Goal: Task Accomplishment & Management: Use online tool/utility

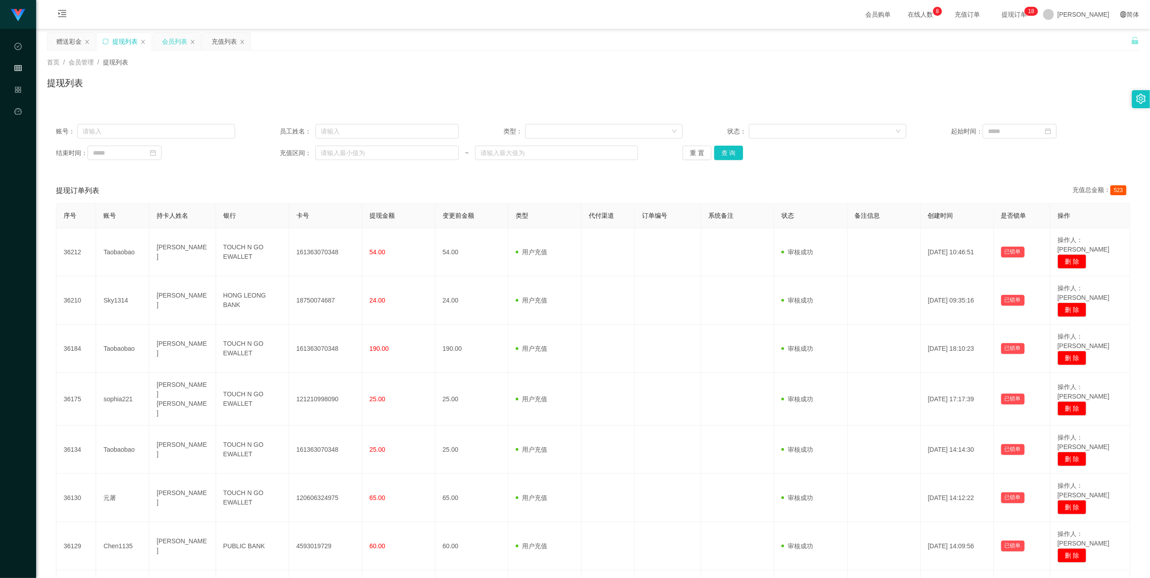
click at [175, 40] on div "会员列表" at bounding box center [174, 41] width 25 height 17
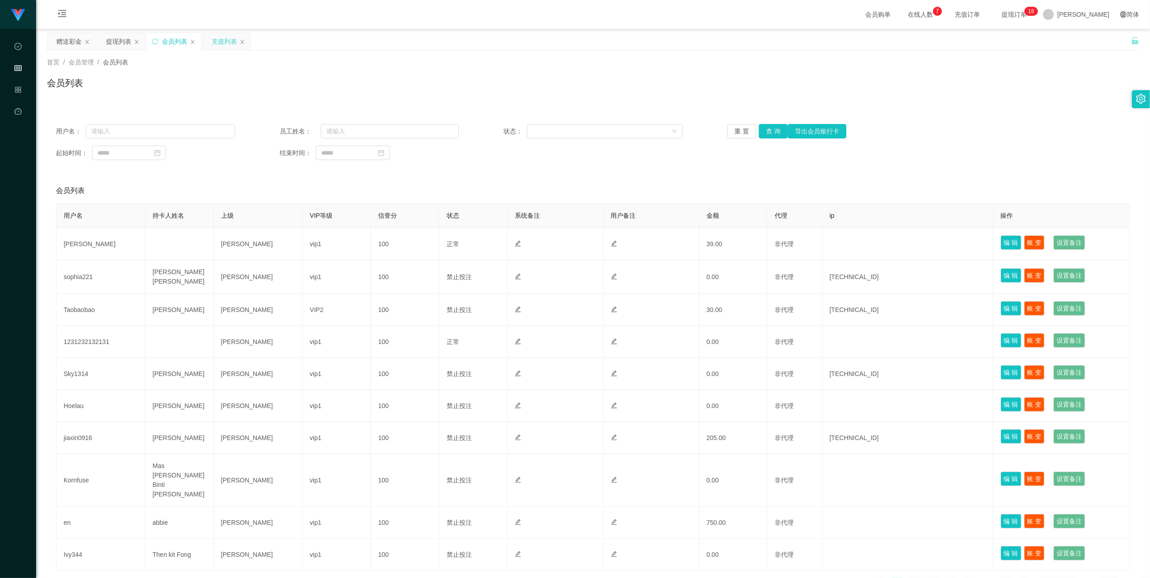
click at [217, 38] on div "充值列表" at bounding box center [224, 41] width 25 height 17
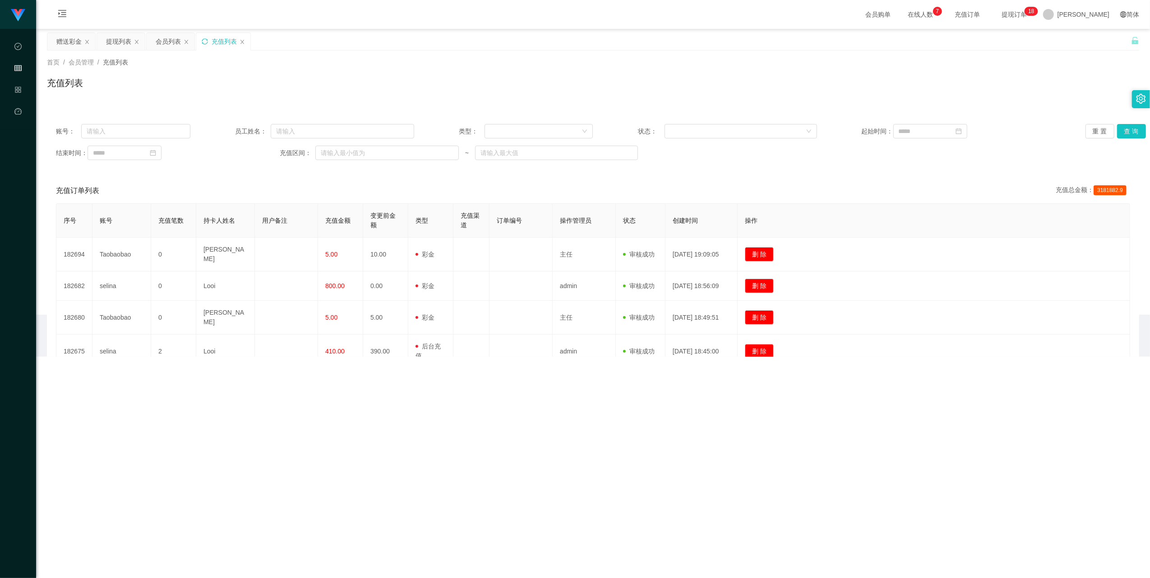
click at [207, 41] on icon "图标: sync" at bounding box center [205, 41] width 6 height 6
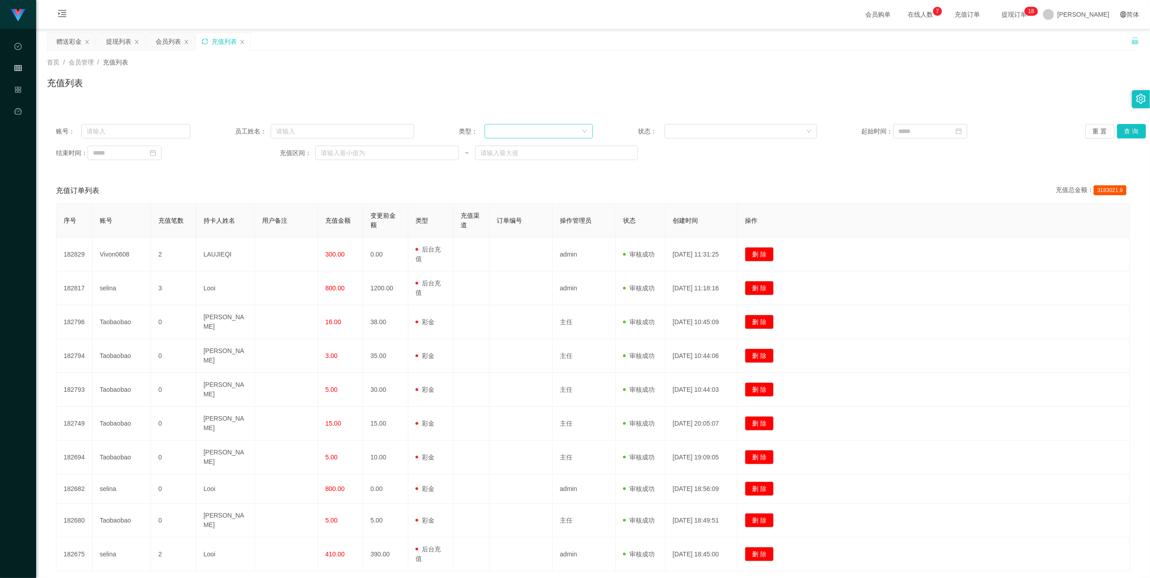
click at [460, 134] on div at bounding box center [538, 131] width 109 height 14
click at [460, 152] on li "后台充值" at bounding box center [536, 149] width 108 height 14
click at [460, 130] on input at bounding box center [930, 131] width 74 height 14
click at [460, 181] on div "1" at bounding box center [967, 180] width 11 height 11
type input "**********"
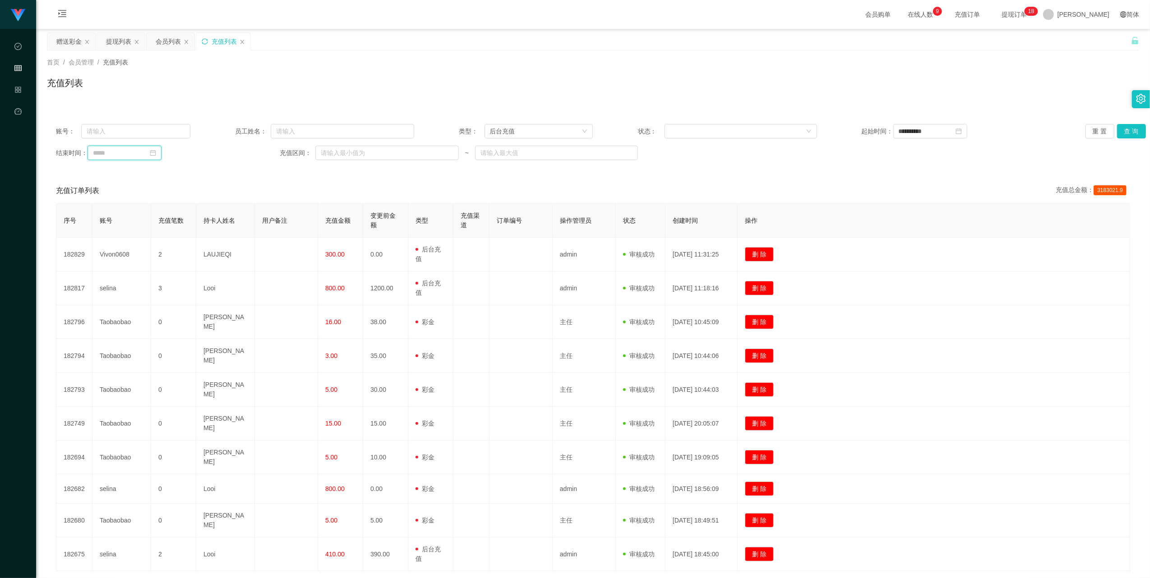
click at [145, 146] on input at bounding box center [125, 153] width 74 height 14
click at [120, 231] on div "12" at bounding box center [117, 229] width 11 height 11
type input "**********"
click at [460, 127] on button "查 询" at bounding box center [1131, 131] width 29 height 14
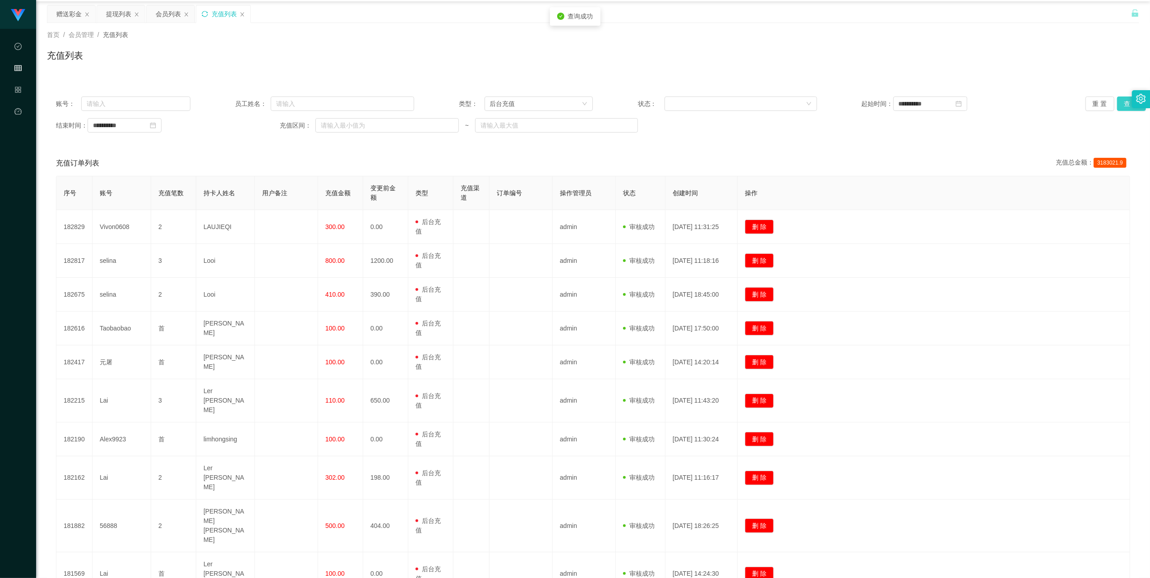
scroll to position [70, 0]
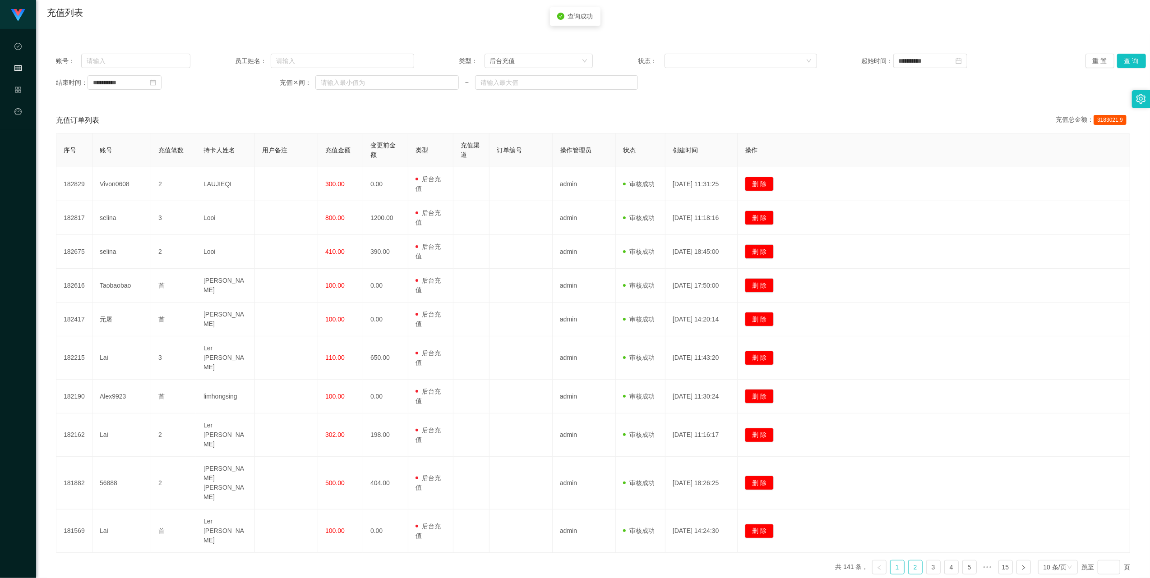
click at [460, 369] on link "2" at bounding box center [915, 568] width 14 height 14
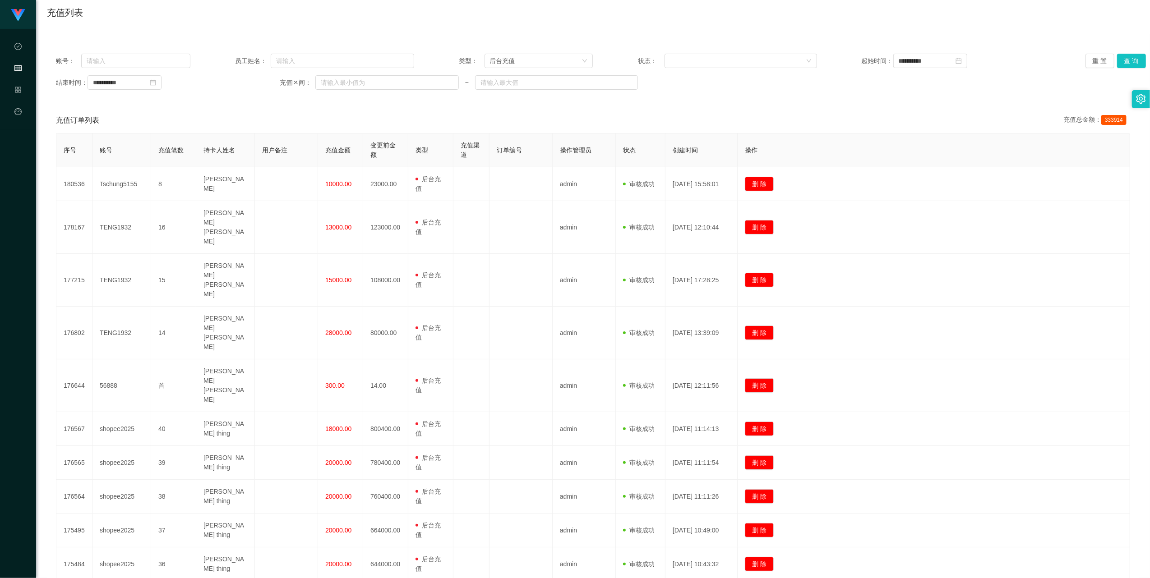
scroll to position [0, 0]
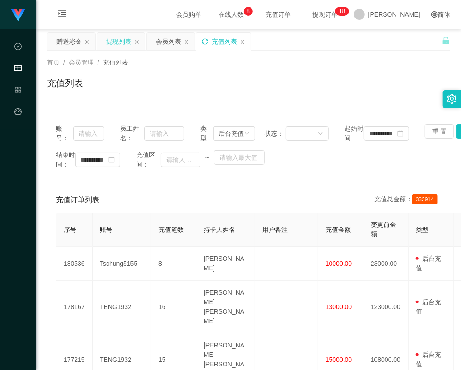
click at [119, 41] on div "提现列表" at bounding box center [118, 41] width 25 height 17
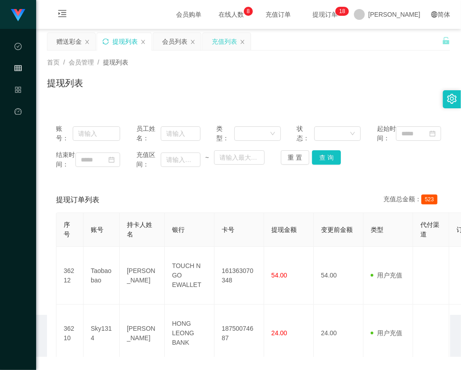
click at [105, 43] on icon "图标: sync" at bounding box center [105, 41] width 6 height 6
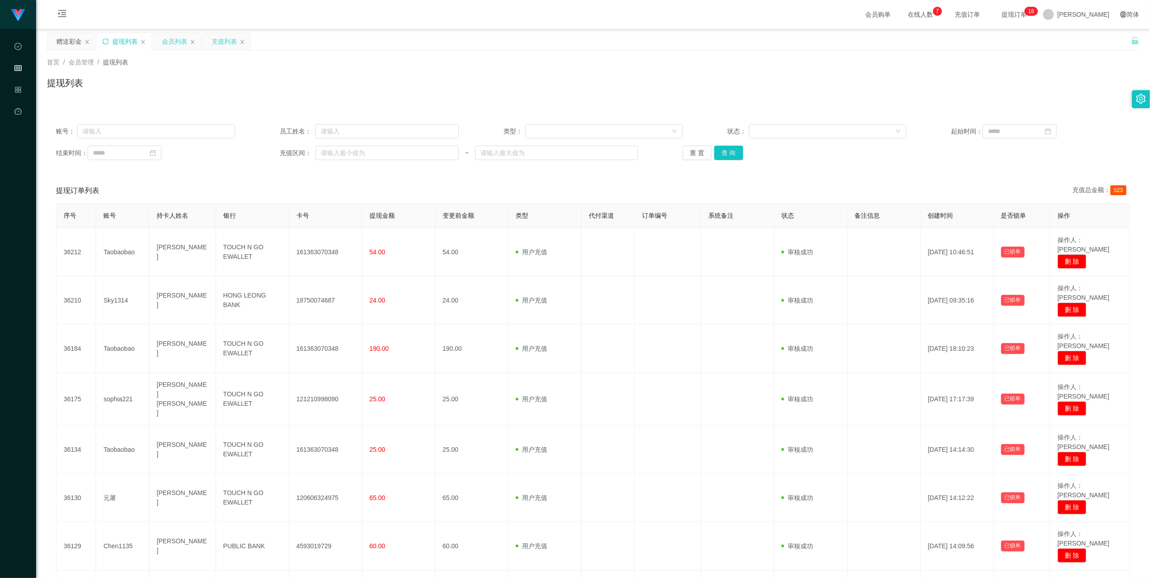
click at [163, 38] on div "会员列表" at bounding box center [174, 41] width 25 height 17
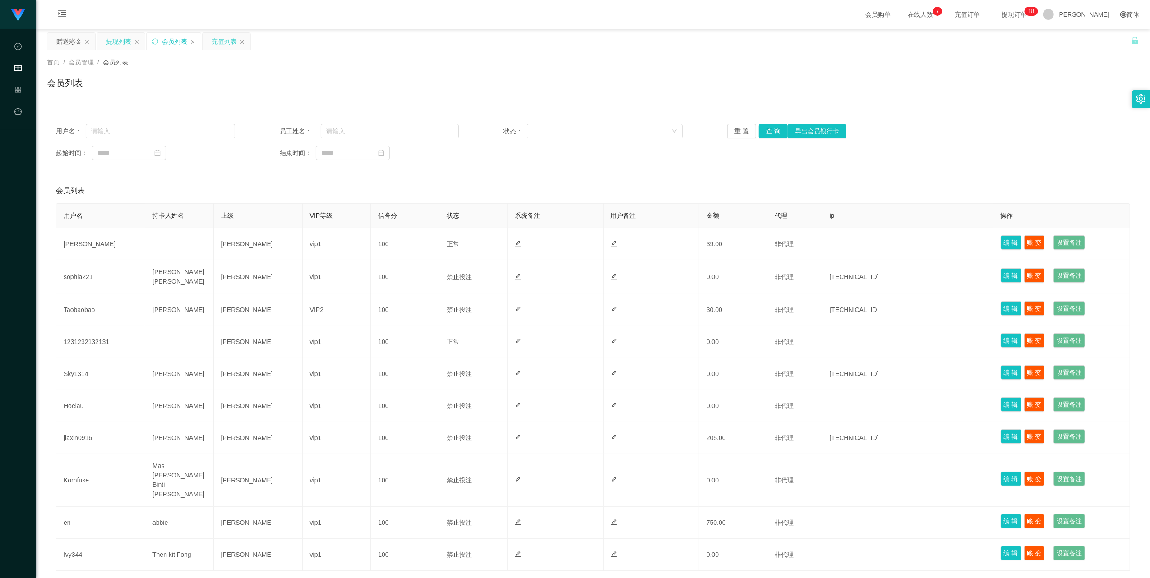
click at [216, 31] on main "关闭左侧 关闭右侧 关闭其它 刷新页面 赠送彩金 提现列表 会员列表 充值列表 首页 / 会员管理 / 会员列表 / 会员列表 用户名： 员工姓名： 状态： …" at bounding box center [593, 314] width 1114 height 571
click at [218, 38] on div "充值列表" at bounding box center [224, 41] width 25 height 17
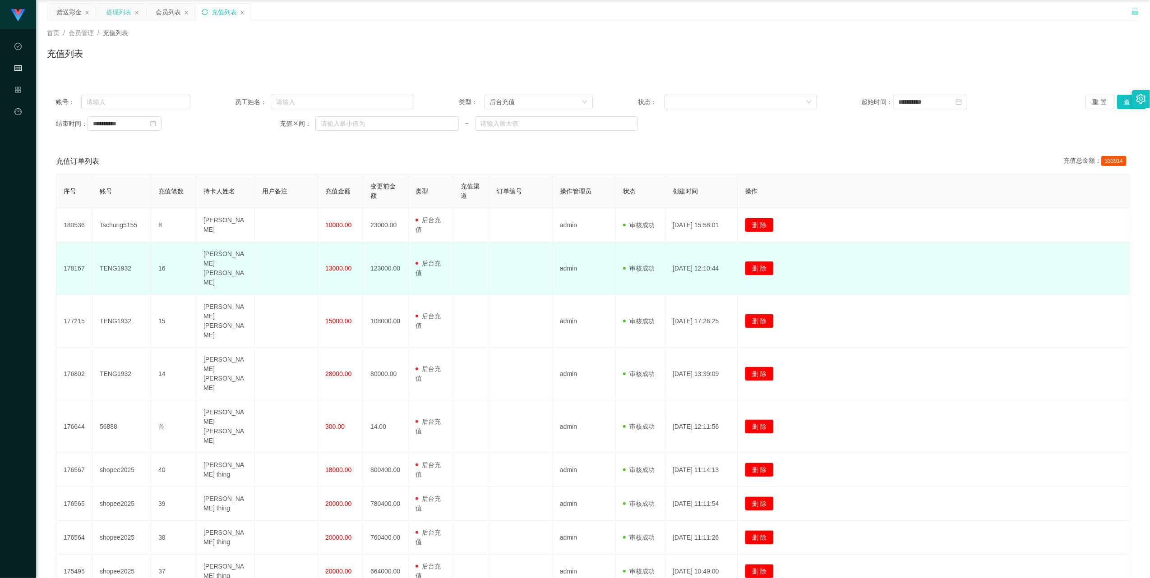
scroll to position [70, 0]
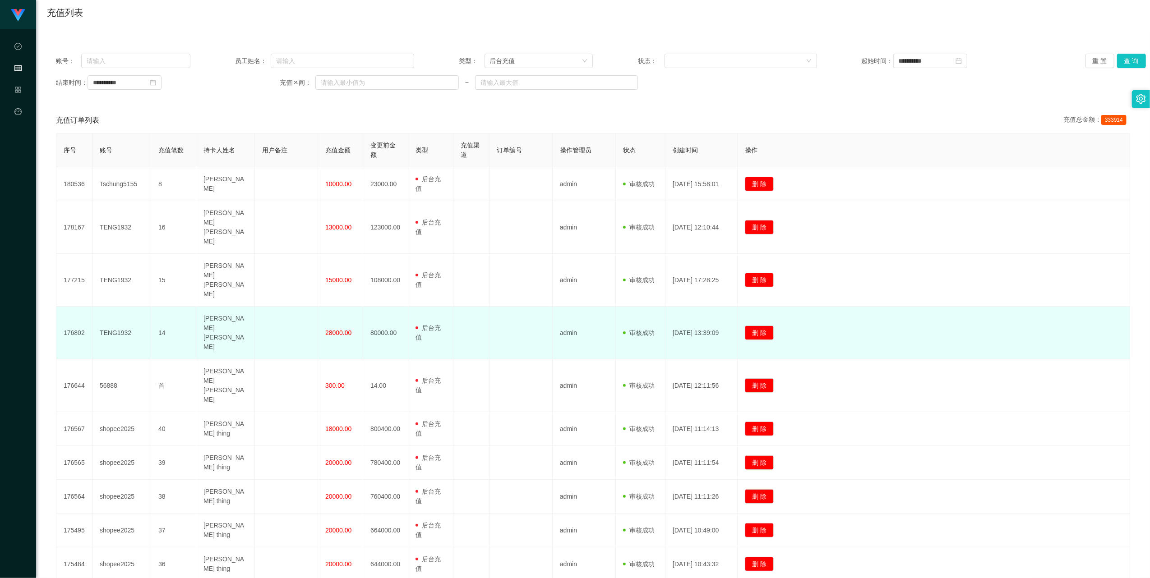
click at [120, 307] on td "TENG1932" at bounding box center [121, 333] width 59 height 53
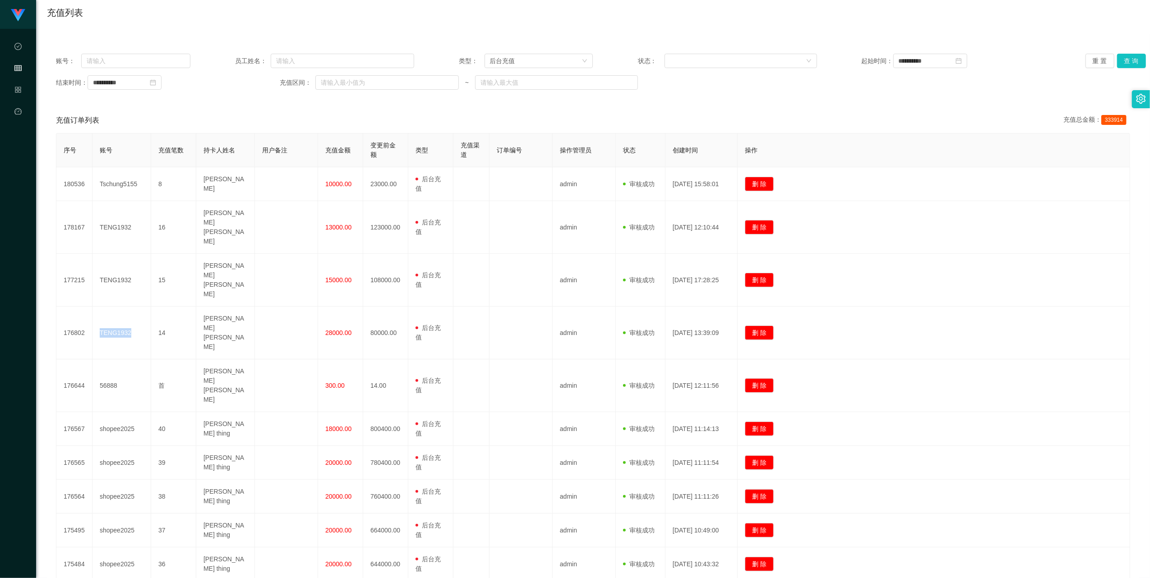
copy td "TENG1932"
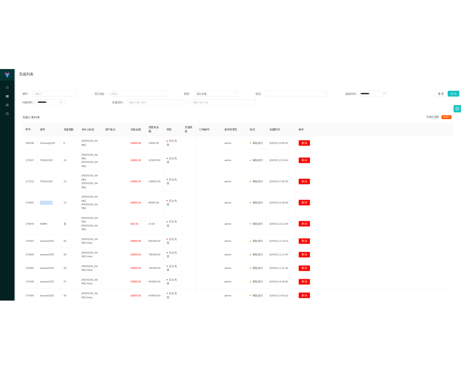
scroll to position [0, 0]
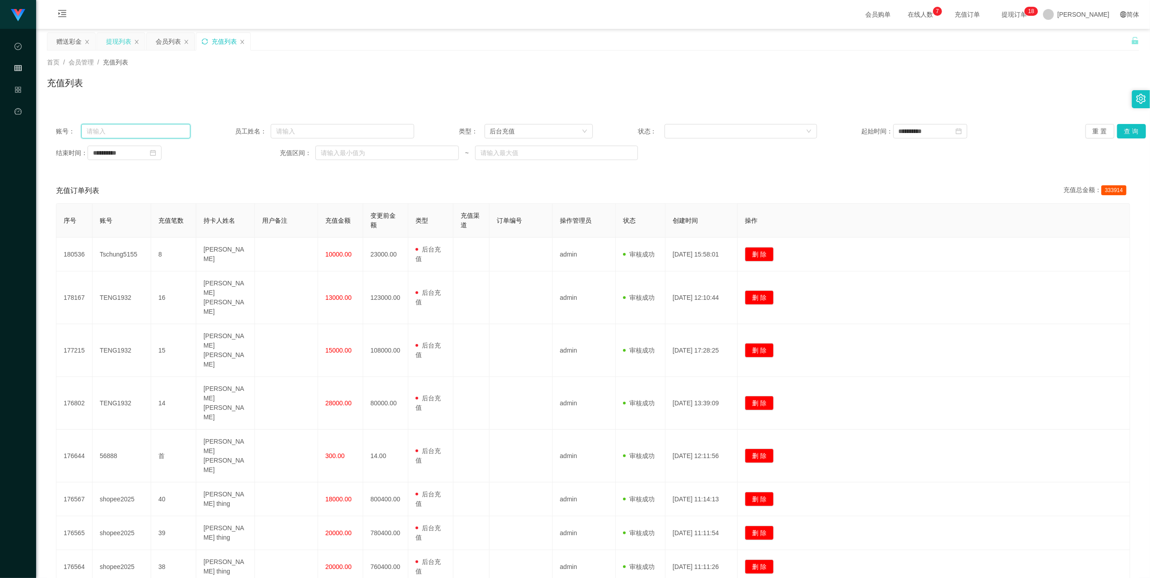
click at [143, 129] on input "text" at bounding box center [135, 131] width 109 height 14
paste input "TENG1932"
type input "TENG1932"
click at [460, 130] on button "查 询" at bounding box center [1131, 131] width 29 height 14
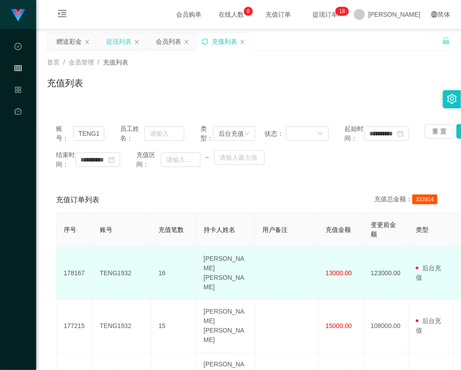
click at [121, 280] on td "TENG1932" at bounding box center [121, 273] width 59 height 53
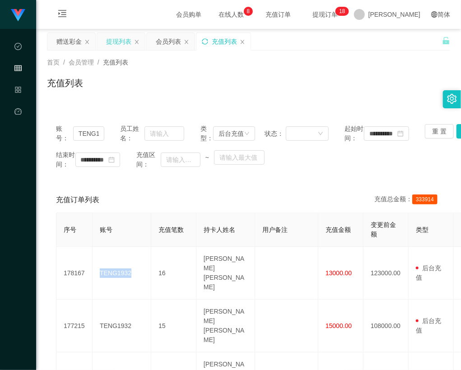
copy td "TENG1932"
click at [206, 40] on icon "图标: sync" at bounding box center [205, 41] width 6 height 6
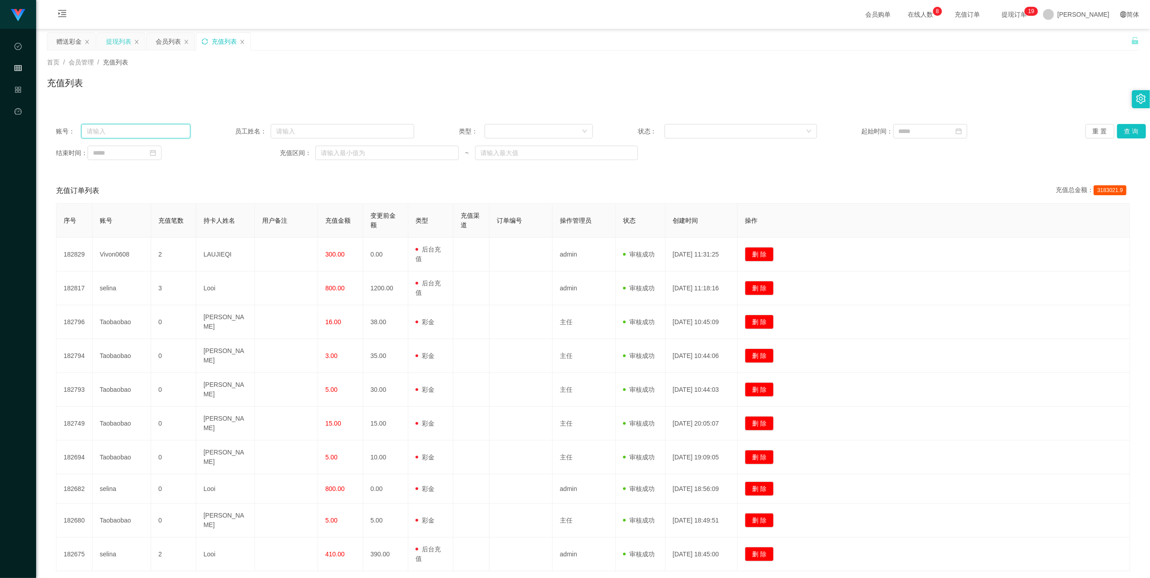
drag, startPoint x: 161, startPoint y: 134, endPoint x: 170, endPoint y: 134, distance: 8.6
click at [161, 134] on input "text" at bounding box center [135, 131] width 109 height 14
paste input "830225"
type input "830225"
click at [460, 130] on button "查 询" at bounding box center [1131, 131] width 29 height 14
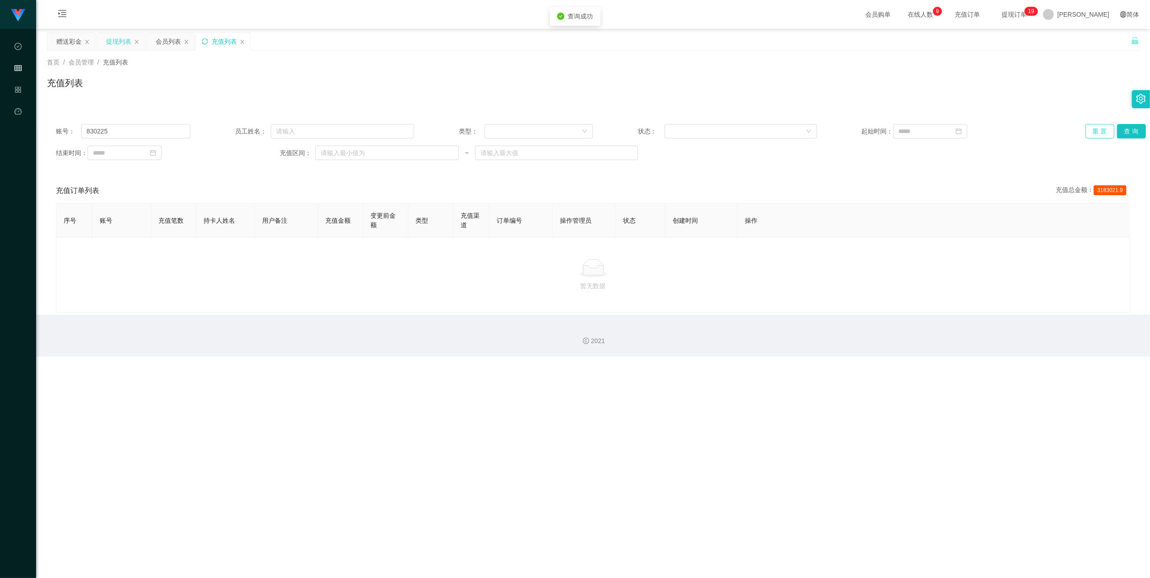
click at [460, 127] on button "重 置" at bounding box center [1099, 131] width 29 height 14
